Goal: Find specific page/section: Find specific page/section

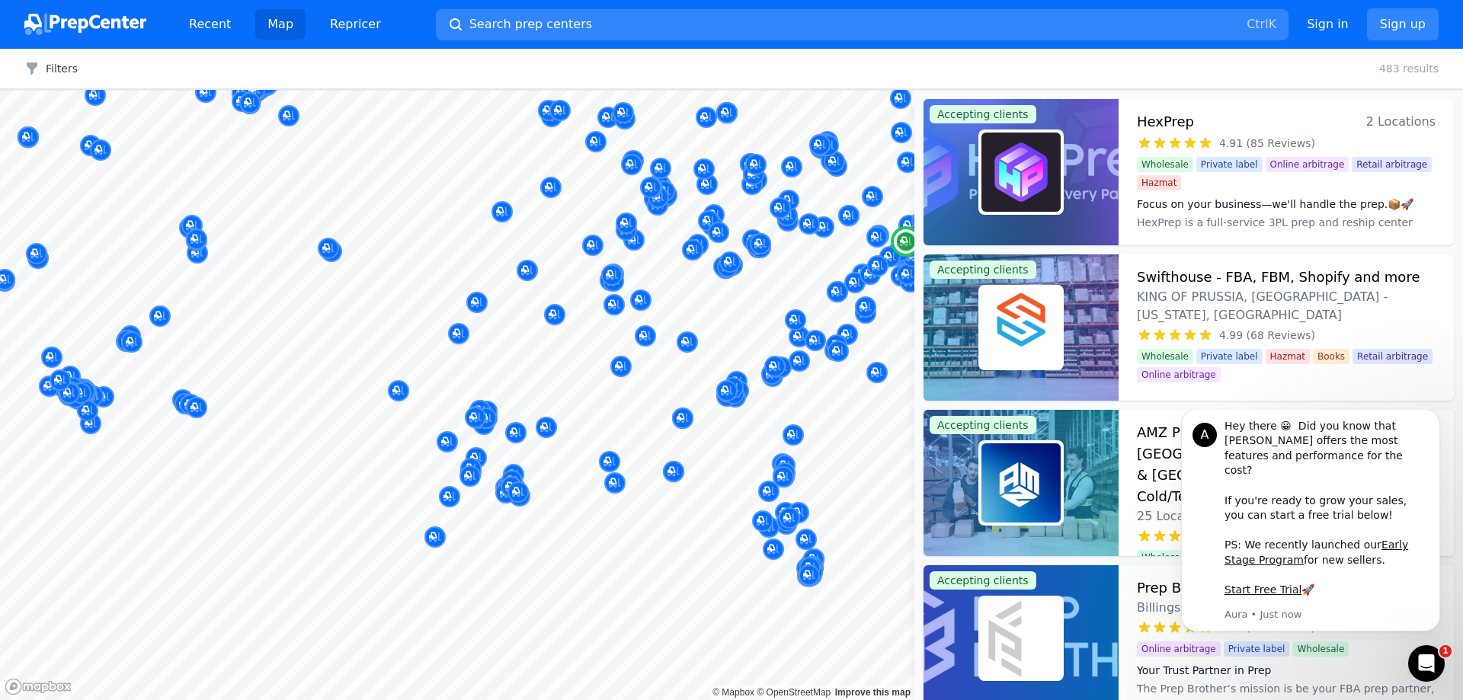
click at [1205, 281] on h3 "Swifthouse - FBA, FBM, Shopify and more" at bounding box center [1278, 277] width 283 height 21
